Goal: Navigation & Orientation: Find specific page/section

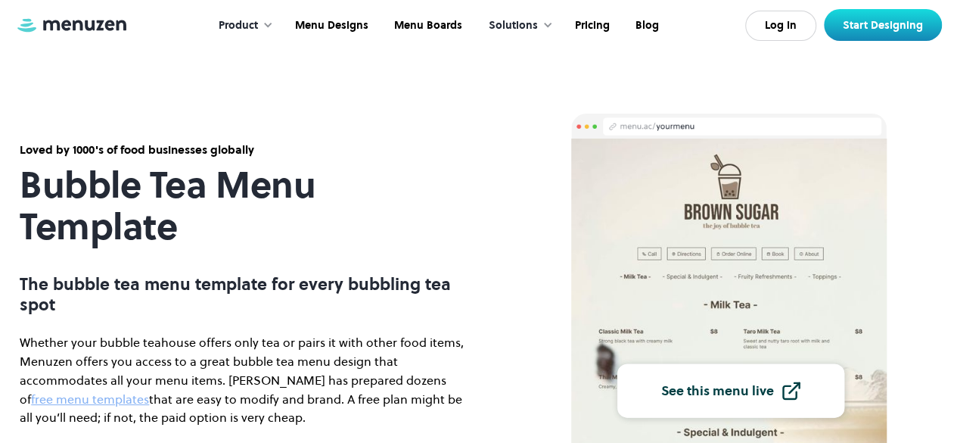
click at [751, 313] on img at bounding box center [729, 385] width 316 height 493
click at [713, 384] on div "See this menu live" at bounding box center [718, 388] width 113 height 14
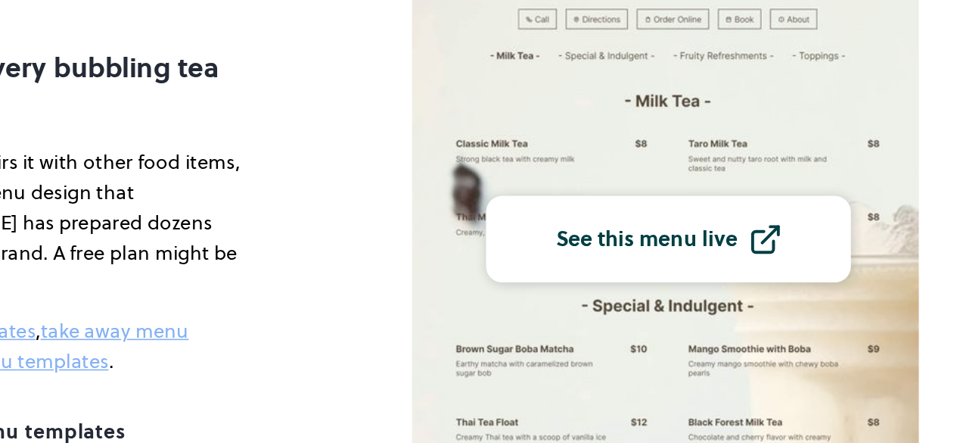
scroll to position [156, 0]
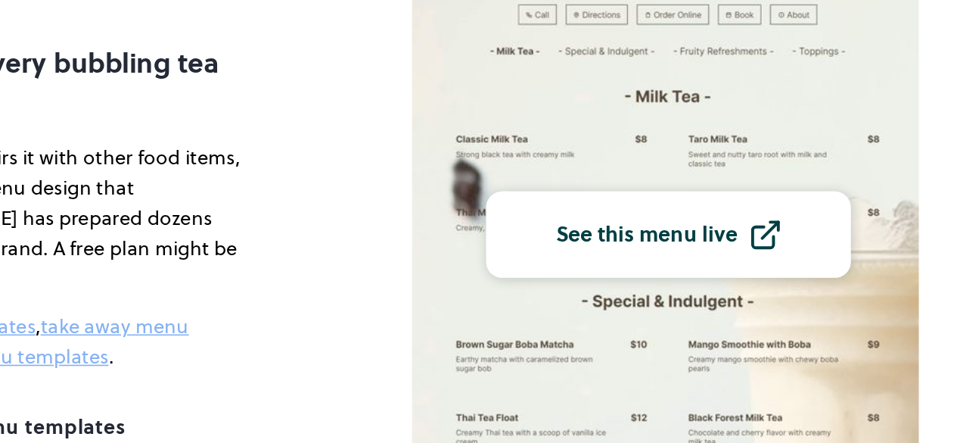
click at [690, 177] on img at bounding box center [729, 229] width 316 height 493
click at [760, 164] on img at bounding box center [729, 229] width 316 height 493
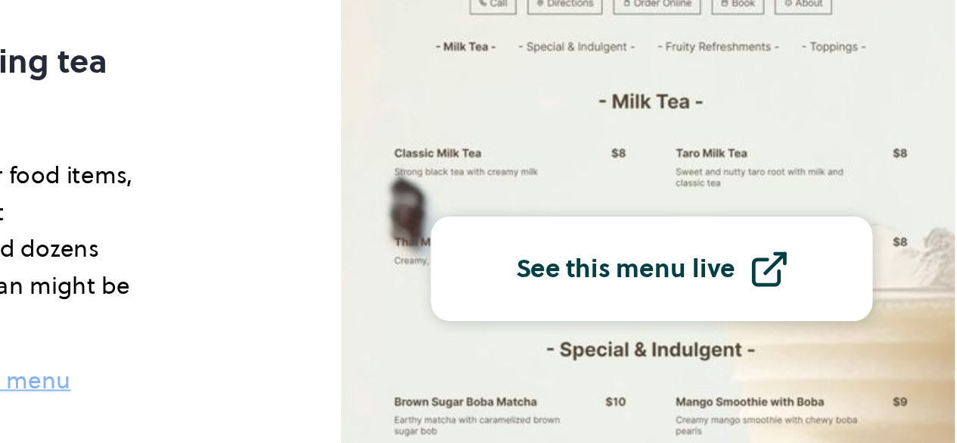
scroll to position [167, 0]
